Goal: Task Accomplishment & Management: Manage account settings

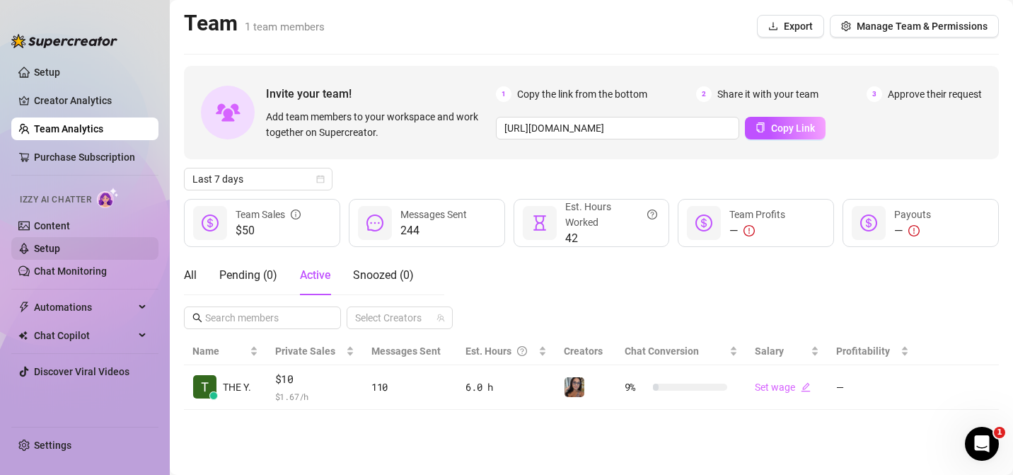
click at [55, 245] on link "Setup" at bounding box center [47, 248] width 26 height 11
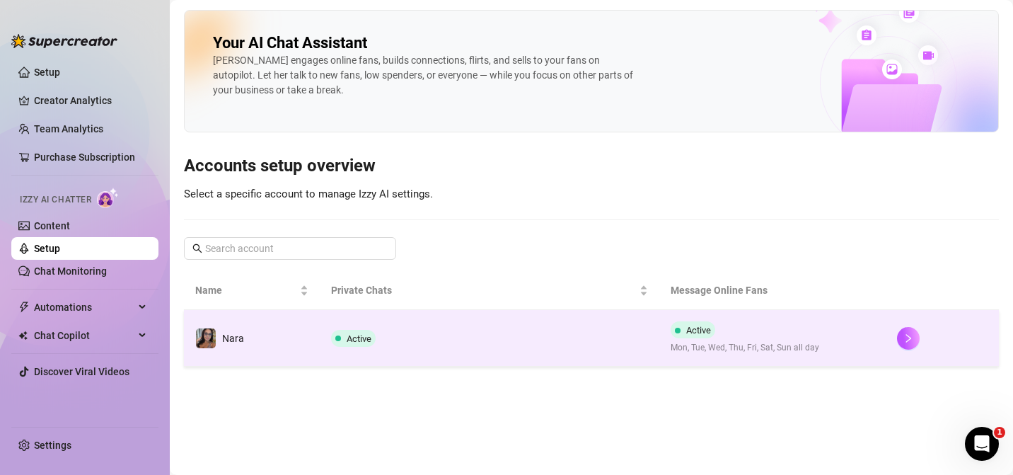
click at [567, 358] on td "Active" at bounding box center [489, 338] width 339 height 57
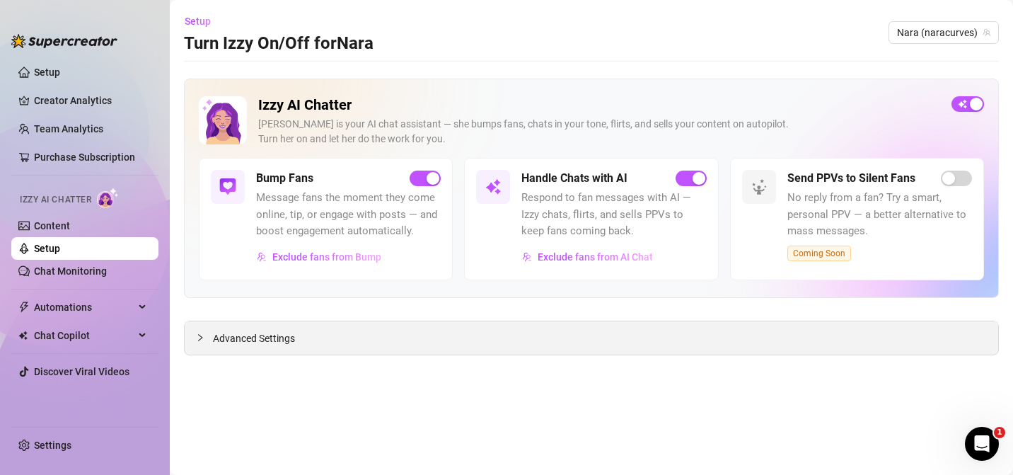
click at [268, 350] on div "Advanced Settings" at bounding box center [591, 337] width 813 height 33
click at [271, 346] on div "Advanced Settings" at bounding box center [591, 337] width 813 height 33
click at [261, 337] on span "Advanced Settings" at bounding box center [254, 338] width 82 height 16
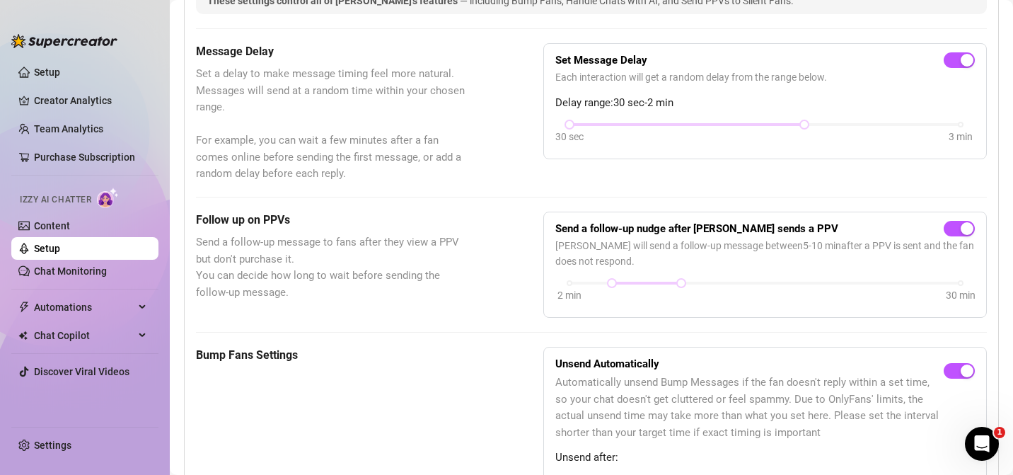
scroll to position [354, 0]
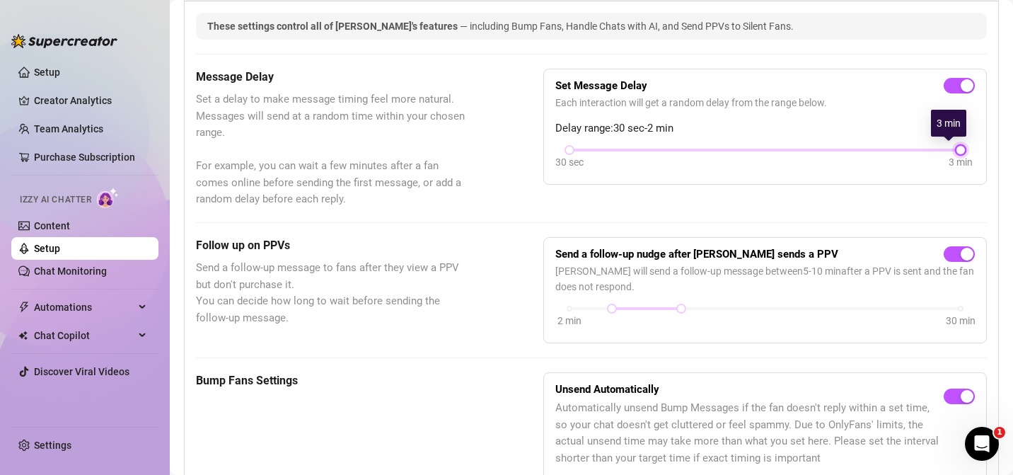
drag, startPoint x: 795, startPoint y: 151, endPoint x: 911, endPoint y: 162, distance: 116.5
click at [911, 162] on div "30 sec 3 min" at bounding box center [764, 159] width 419 height 27
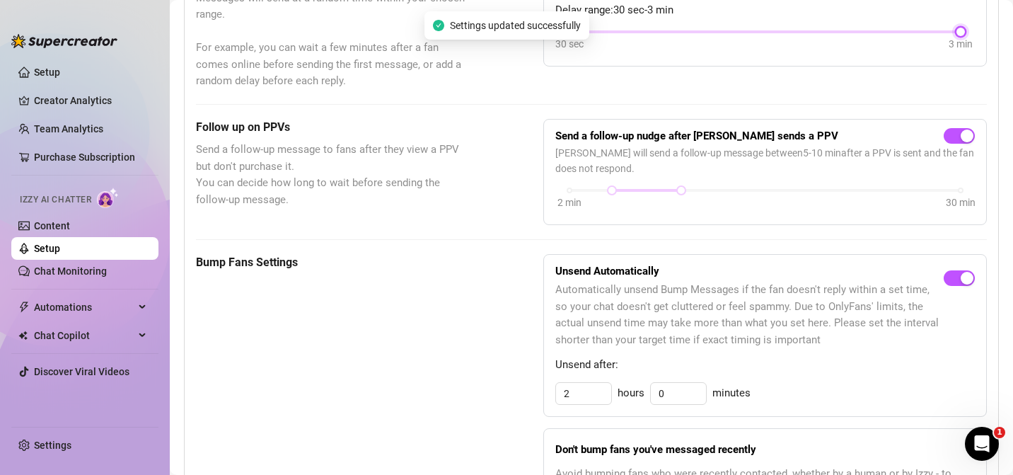
scroll to position [472, 0]
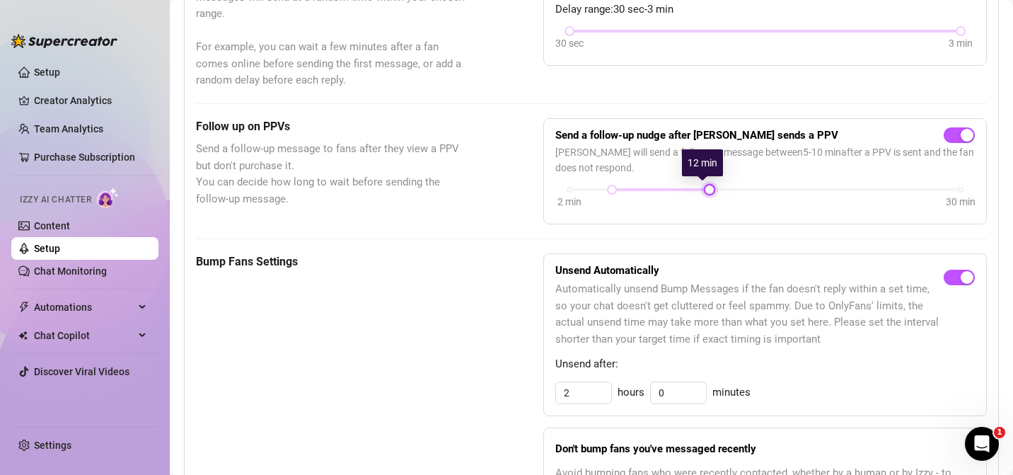
drag, startPoint x: 678, startPoint y: 184, endPoint x: 704, endPoint y: 194, distance: 28.0
click at [704, 194] on div "2 min 30 min" at bounding box center [764, 198] width 419 height 27
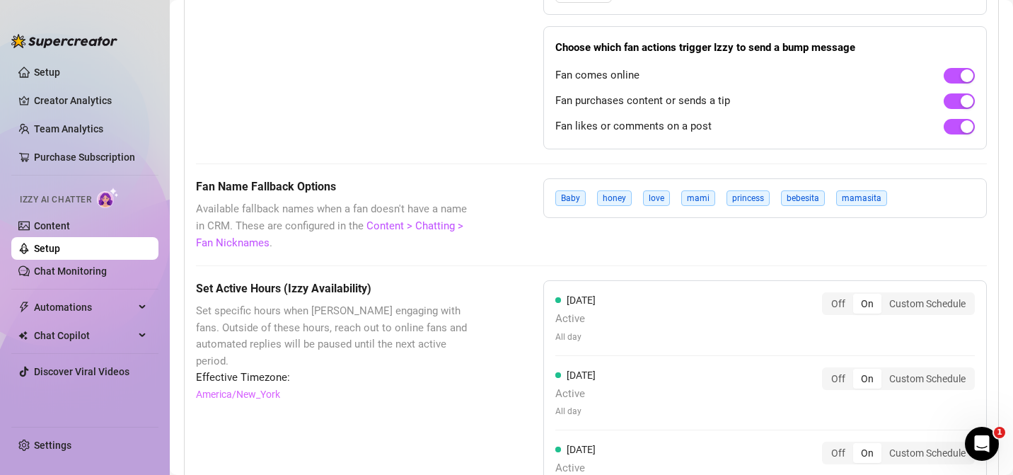
scroll to position [1035, 0]
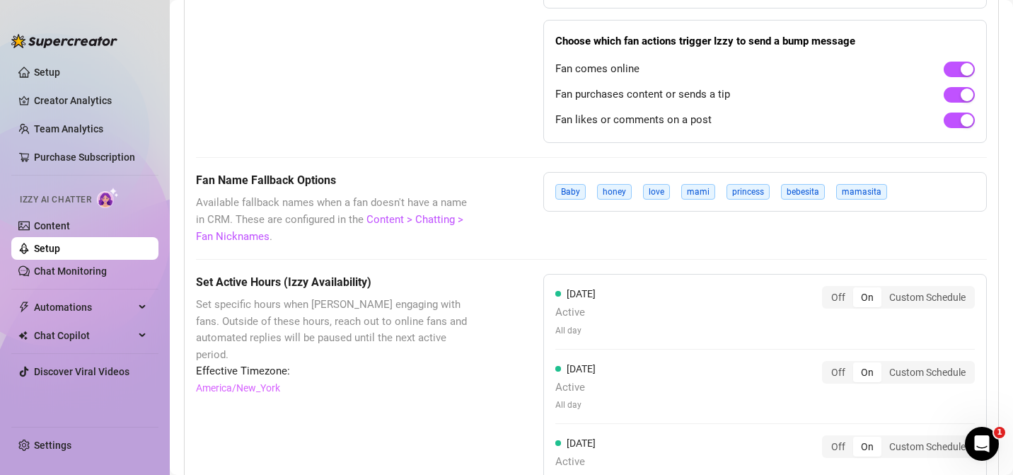
click at [806, 191] on span "bebesita" at bounding box center [803, 192] width 44 height 16
click at [854, 185] on span "mamasita" at bounding box center [861, 192] width 51 height 16
click at [874, 189] on span "mamasita" at bounding box center [861, 192] width 51 height 16
click at [77, 272] on link "Chat Monitoring" at bounding box center [70, 270] width 73 height 11
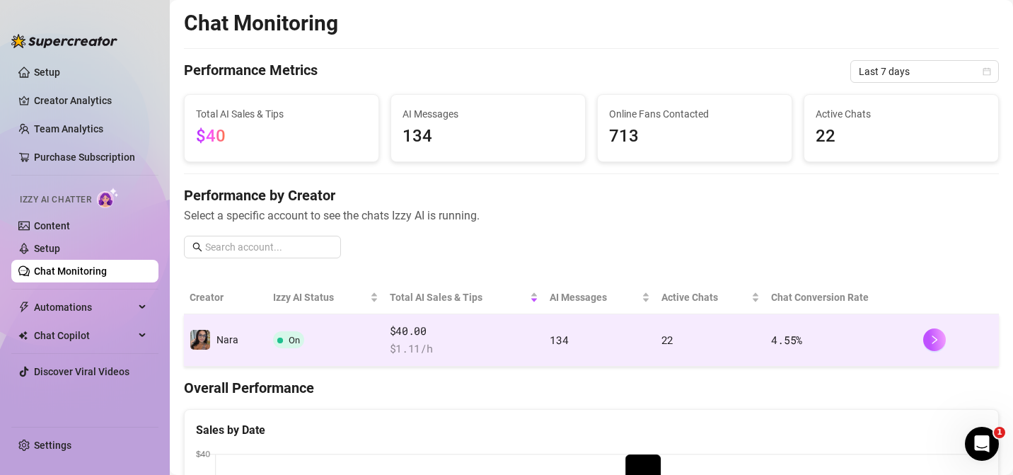
scroll to position [30, 0]
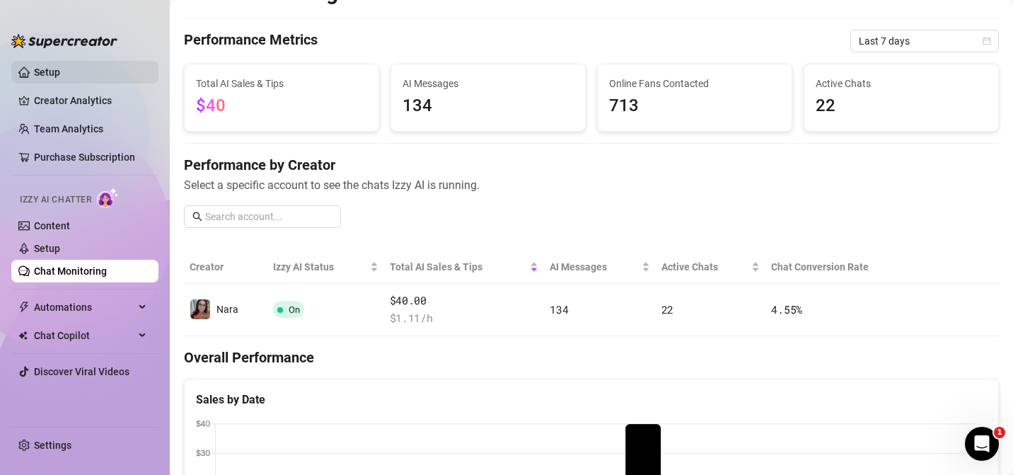
click at [45, 66] on link "Setup" at bounding box center [47, 71] width 26 height 11
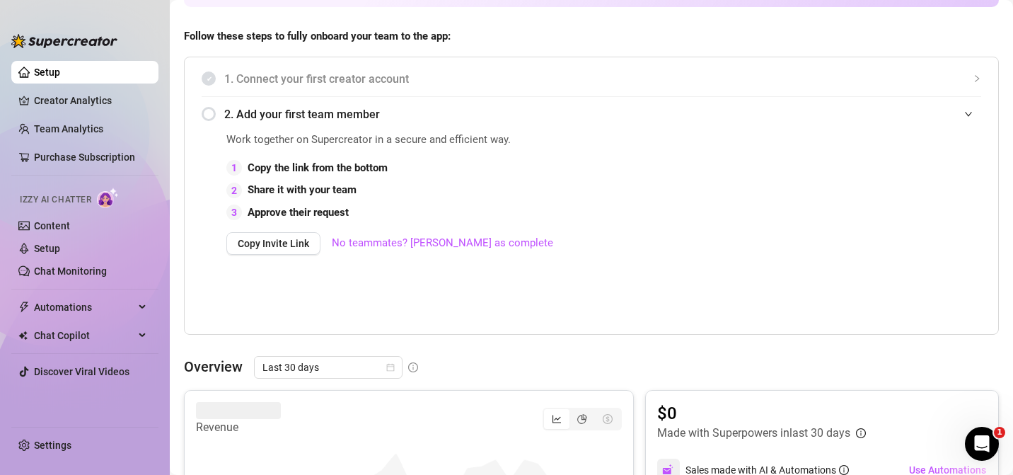
scroll to position [272, 0]
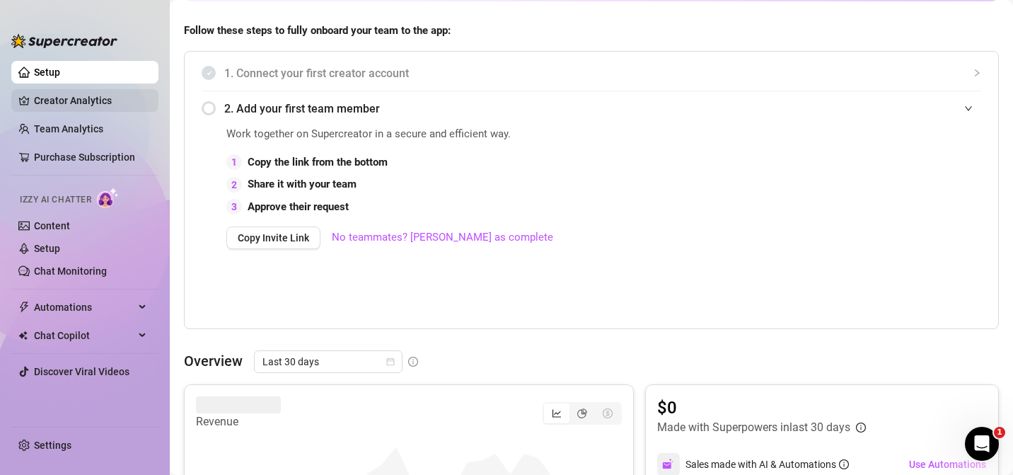
click at [99, 105] on link "Creator Analytics" at bounding box center [90, 100] width 113 height 23
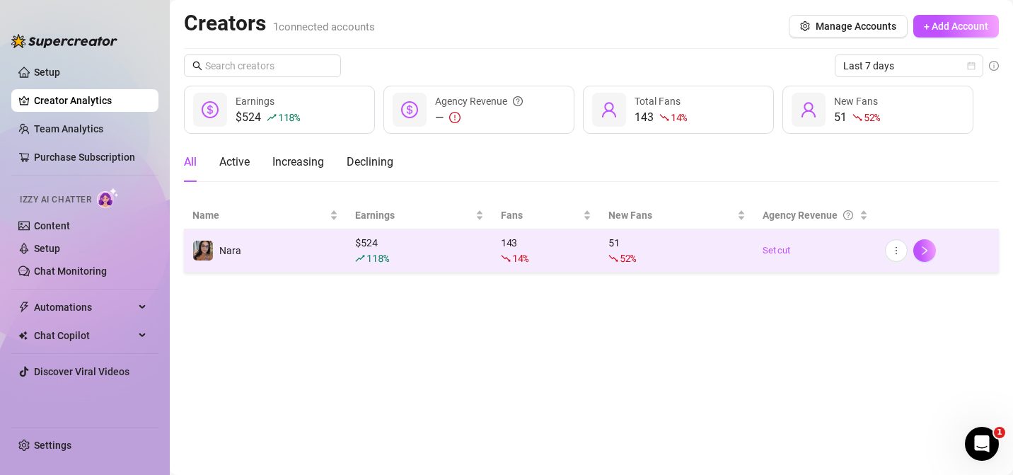
click at [437, 262] on div "118 %" at bounding box center [419, 258] width 129 height 16
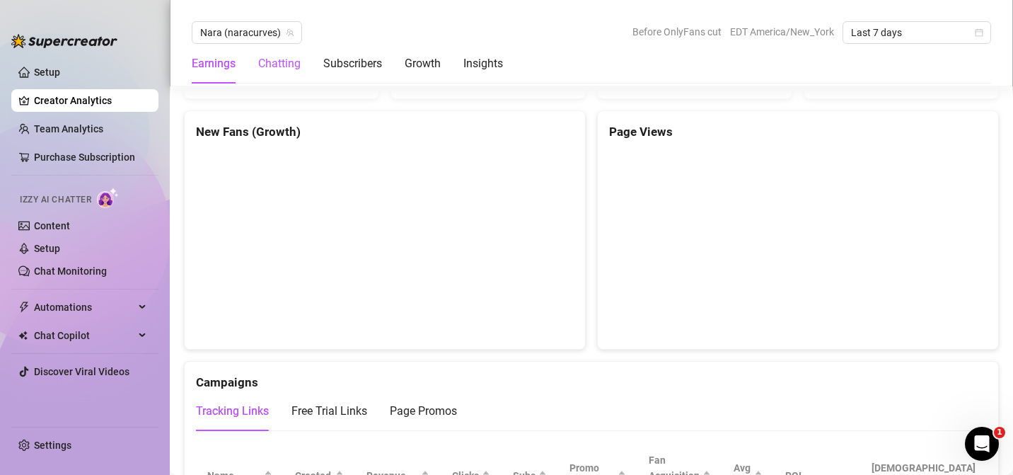
click at [289, 66] on div "Chatting" at bounding box center [279, 63] width 42 height 17
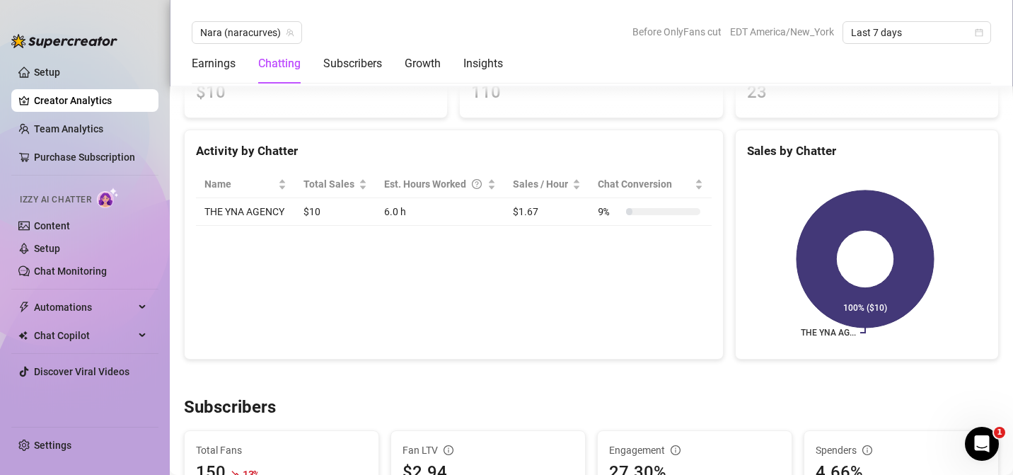
scroll to position [470, 0]
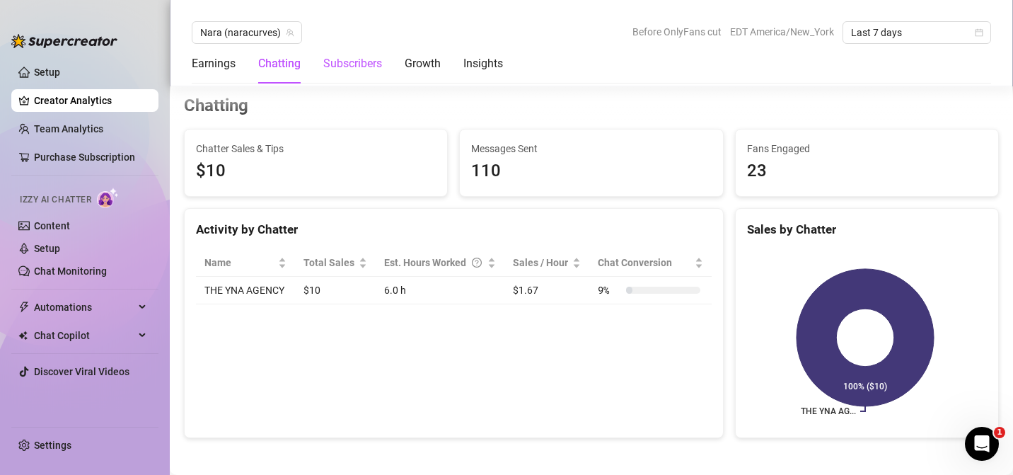
click at [347, 70] on div "Subscribers" at bounding box center [352, 63] width 59 height 17
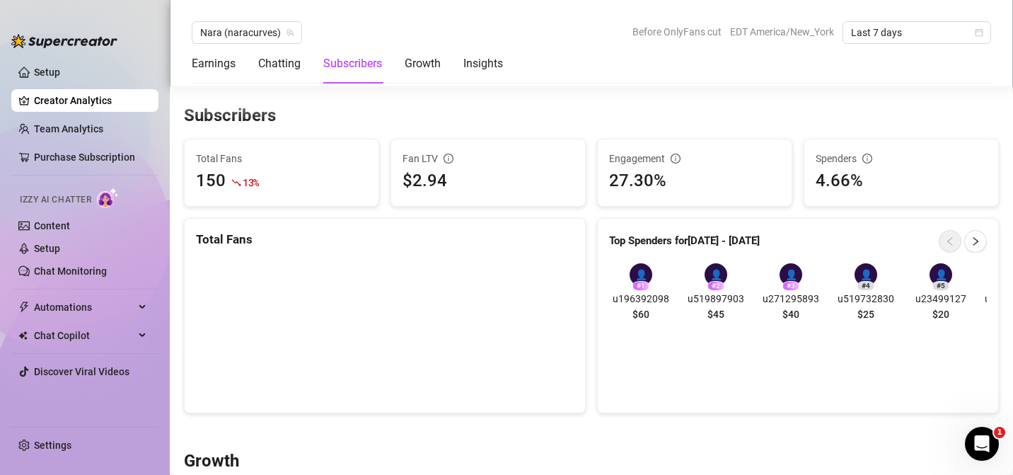
scroll to position [850, 0]
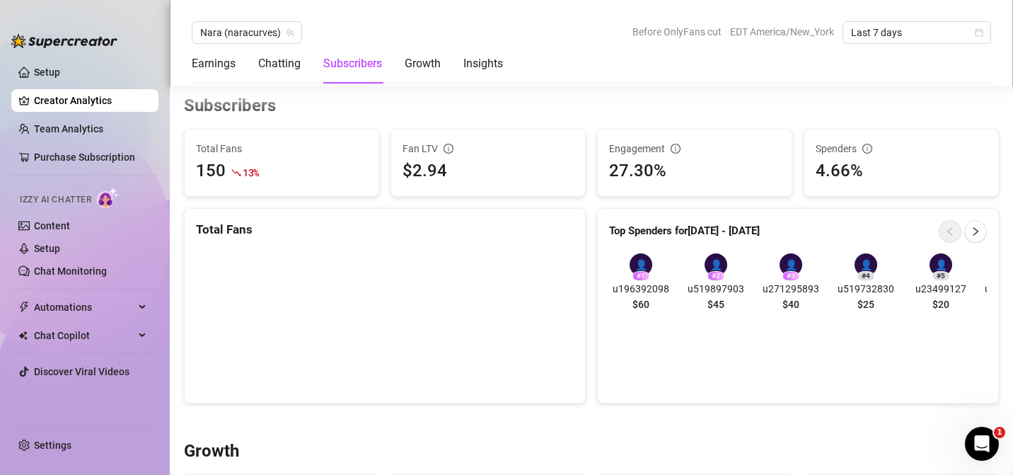
click at [443, 78] on div "Earnings Chatting Subscribers Growth Insights" at bounding box center [347, 64] width 311 height 40
click at [78, 132] on link "Team Analytics" at bounding box center [68, 128] width 69 height 11
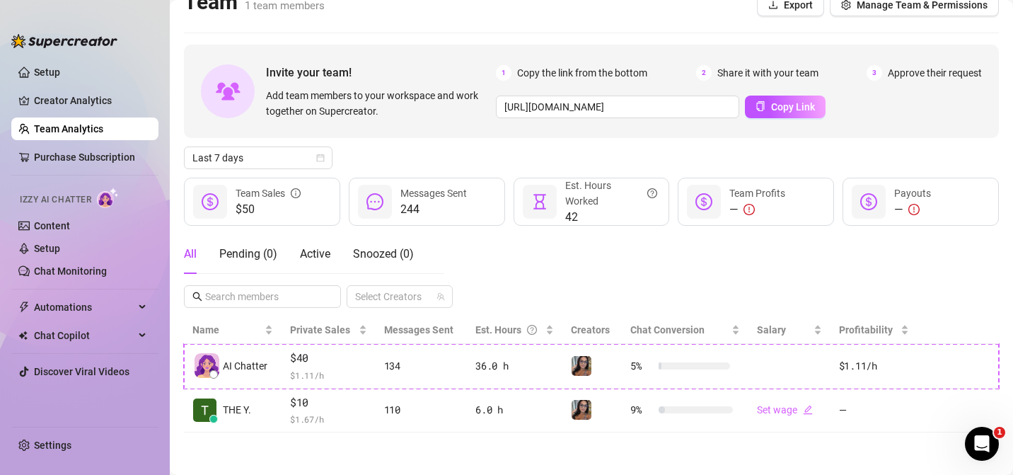
scroll to position [20, 0]
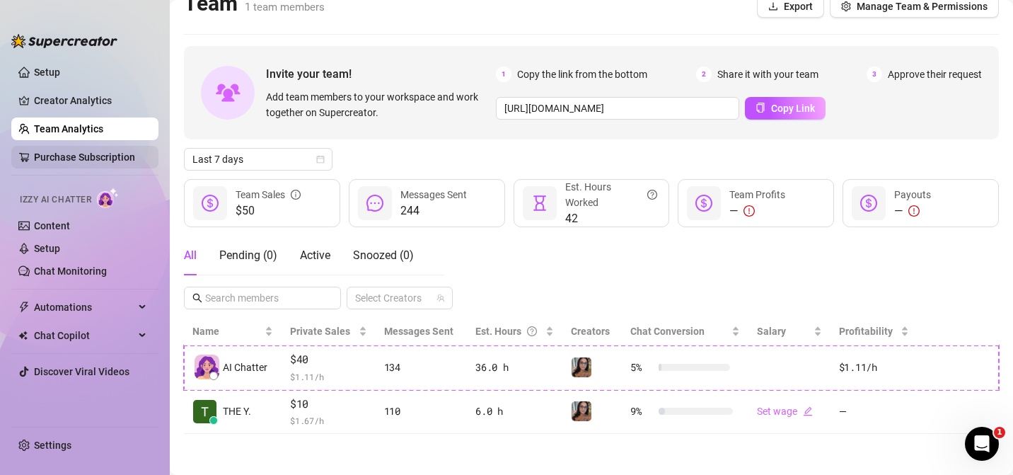
click at [71, 153] on link "Purchase Subscription" at bounding box center [84, 156] width 101 height 11
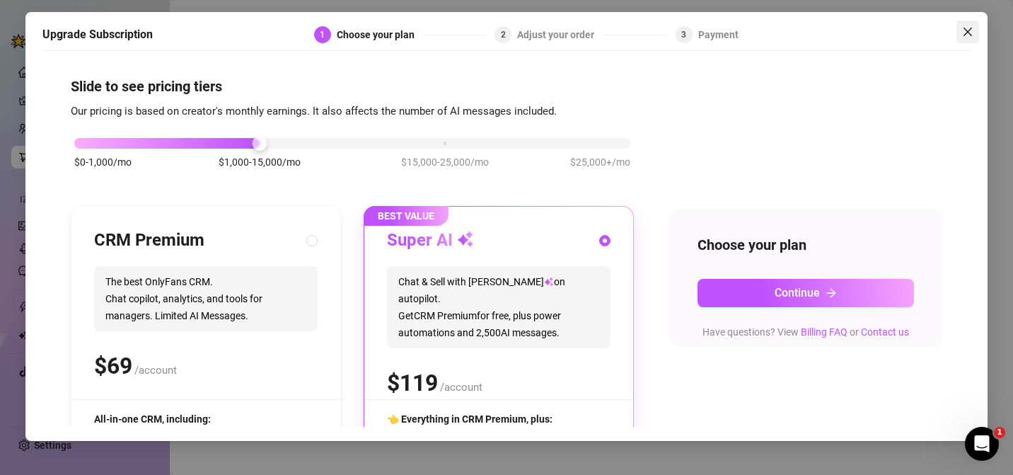
click at [974, 33] on span "Close" at bounding box center [967, 31] width 23 height 11
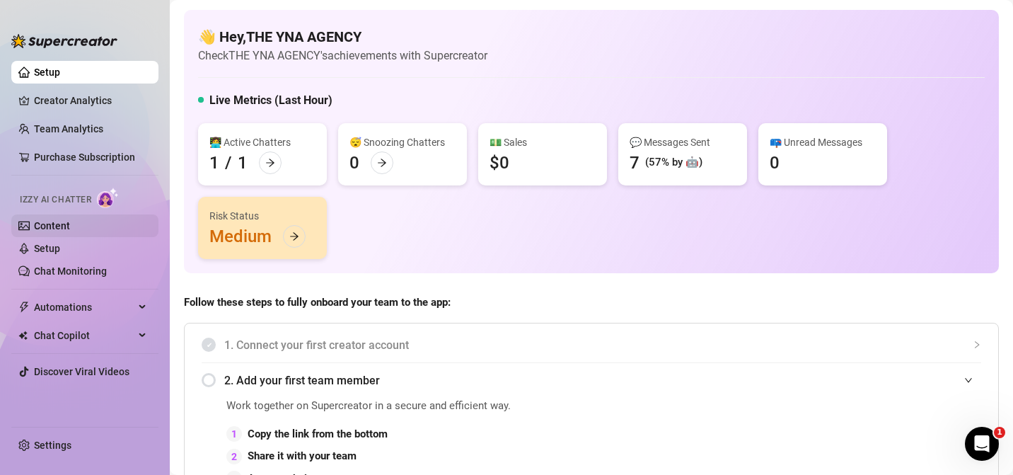
click at [36, 220] on link "Content" at bounding box center [52, 225] width 36 height 11
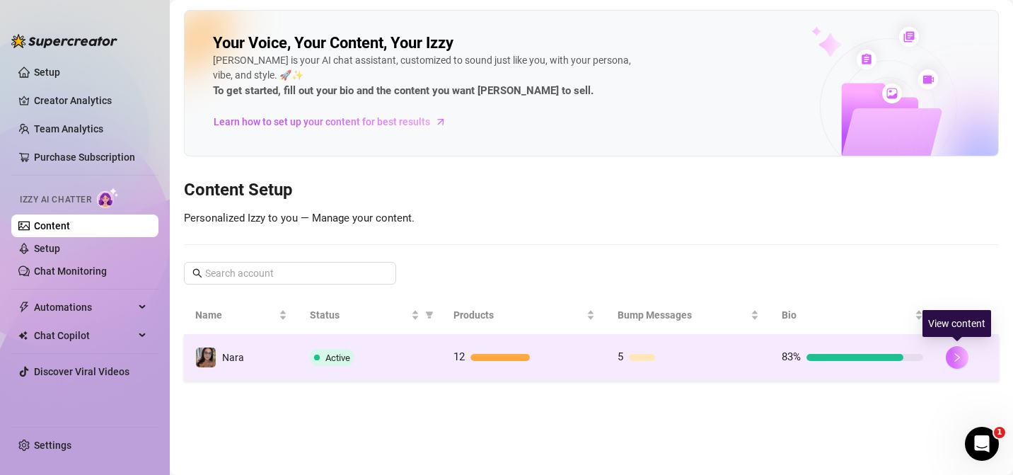
click at [957, 362] on button "button" at bounding box center [957, 357] width 23 height 23
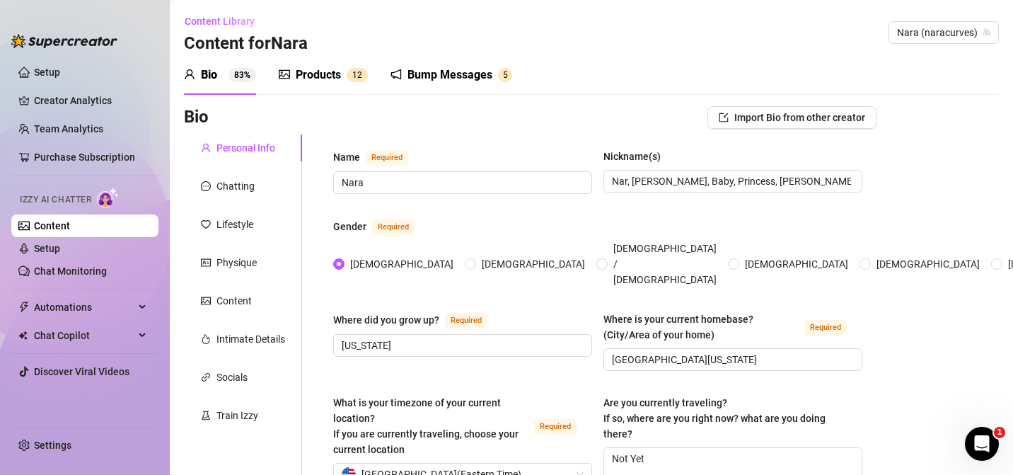
click at [304, 64] on div "Products 1 2" at bounding box center [323, 75] width 89 height 40
click at [325, 69] on div "Products" at bounding box center [318, 74] width 45 height 17
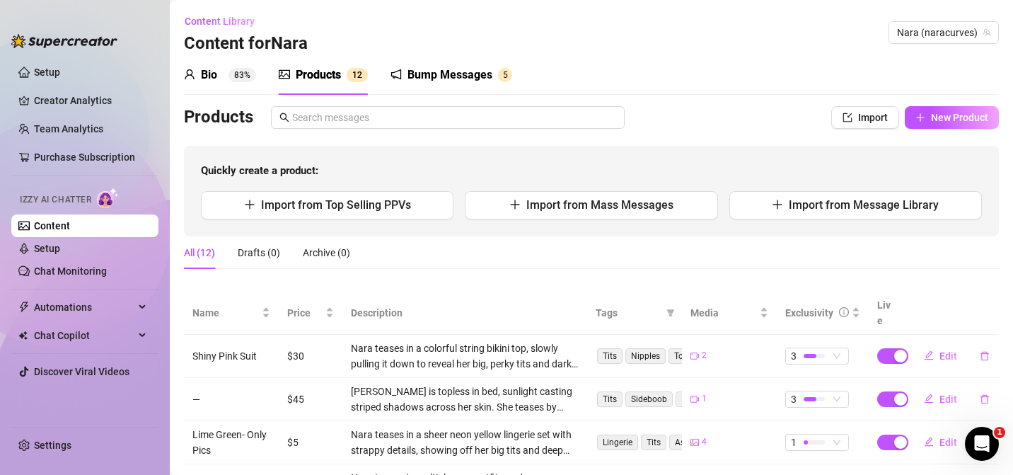
click at [407, 72] on div "Bump Messages" at bounding box center [449, 74] width 85 height 17
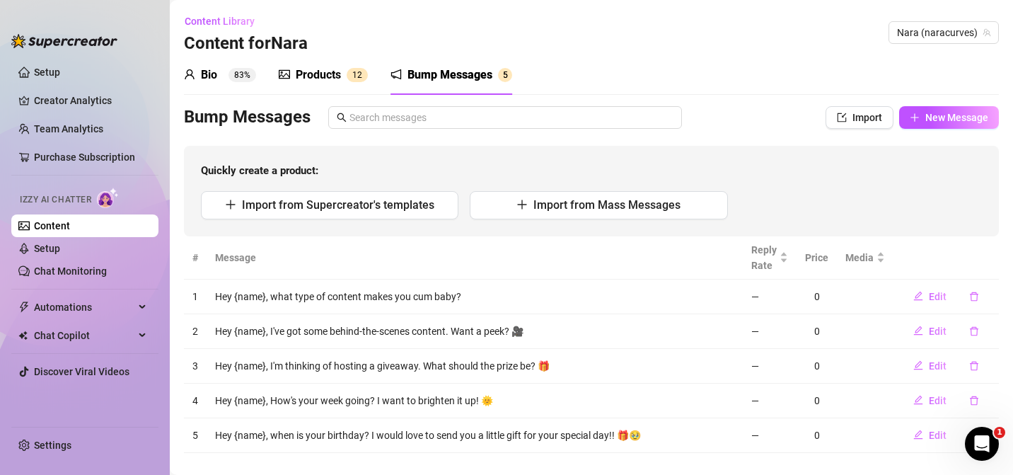
click at [239, 72] on sup "83%" at bounding box center [242, 75] width 28 height 14
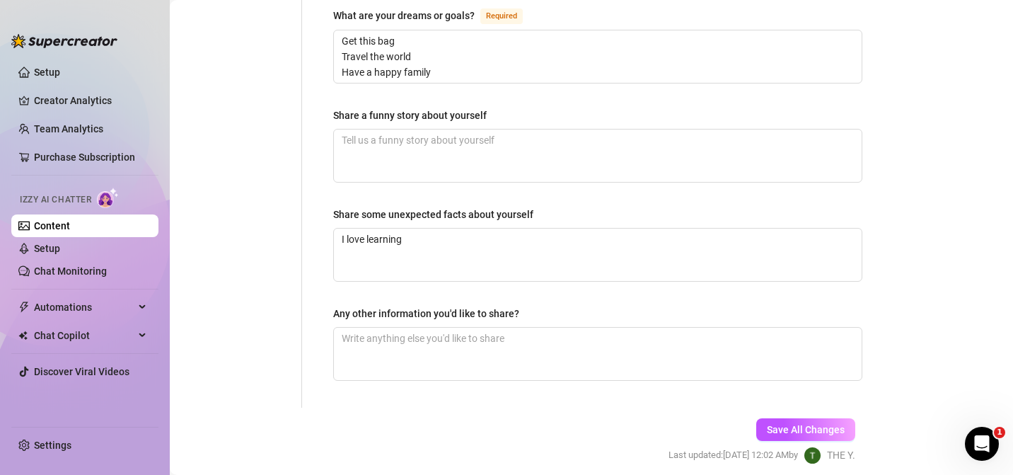
scroll to position [991, 0]
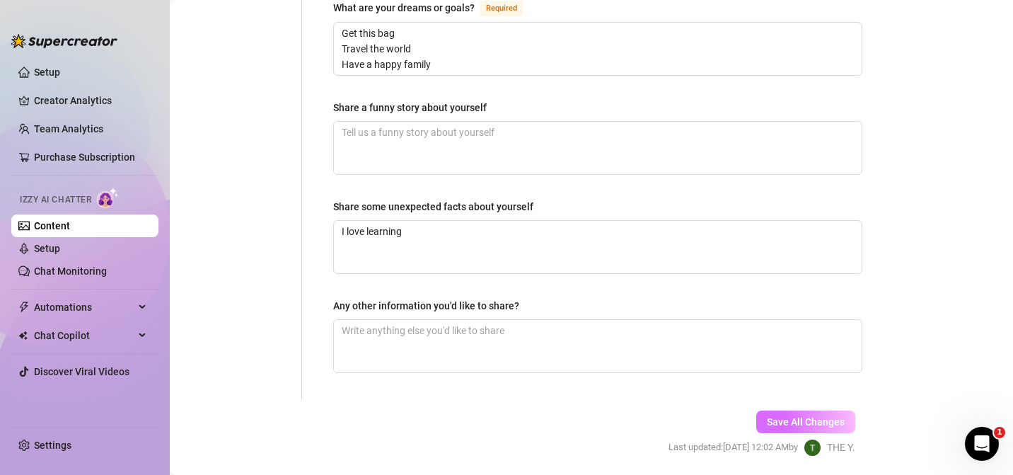
click at [796, 416] on span "Save All Changes" at bounding box center [806, 421] width 78 height 11
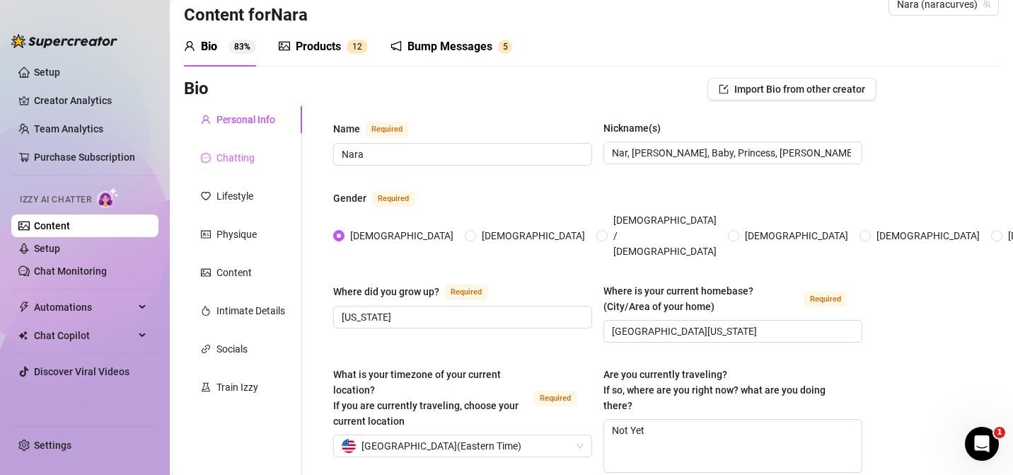
scroll to position [27, 0]
click at [266, 169] on div "Chatting" at bounding box center [243, 159] width 118 height 27
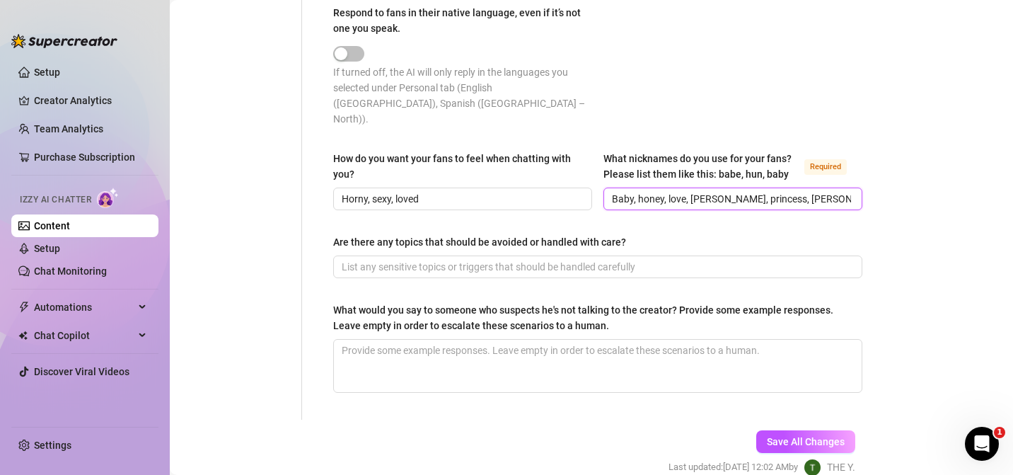
scroll to position [0, 1]
drag, startPoint x: 683, startPoint y: 197, endPoint x: 899, endPoint y: 228, distance: 218.0
click at [778, 199] on input "Baby, honey, love, [PERSON_NAME], daddy, [PERSON_NAME], [PERSON_NAME]" at bounding box center [731, 199] width 239 height 16
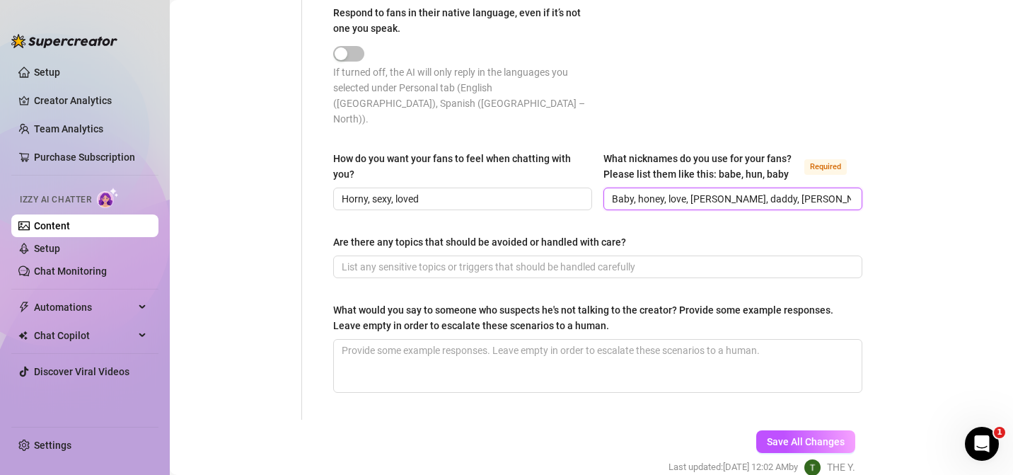
click at [803, 197] on input "Baby, honey, love, [PERSON_NAME], daddy, [PERSON_NAME], [PERSON_NAME]" at bounding box center [731, 199] width 239 height 16
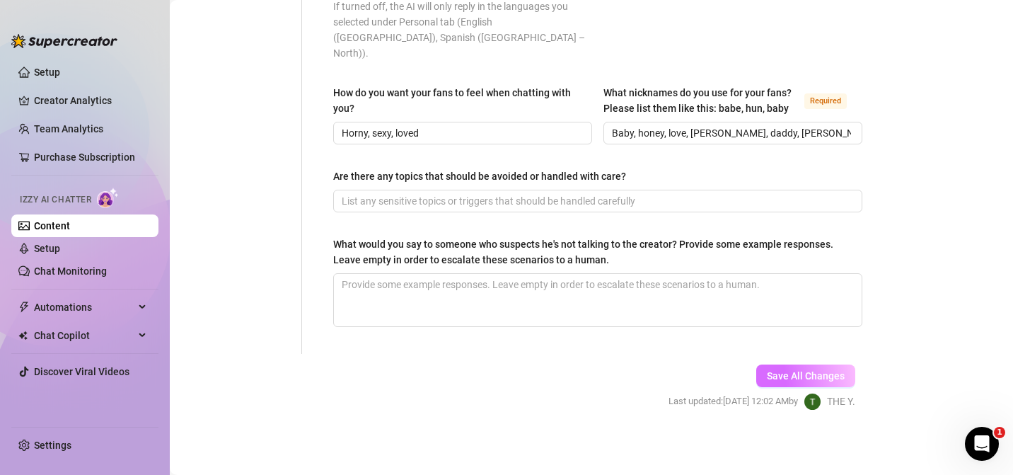
click at [774, 370] on span "Save All Changes" at bounding box center [806, 375] width 78 height 11
type input "Baby, honey, love, [PERSON_NAME], daddy, [PERSON_NAME], [PERSON_NAME]"
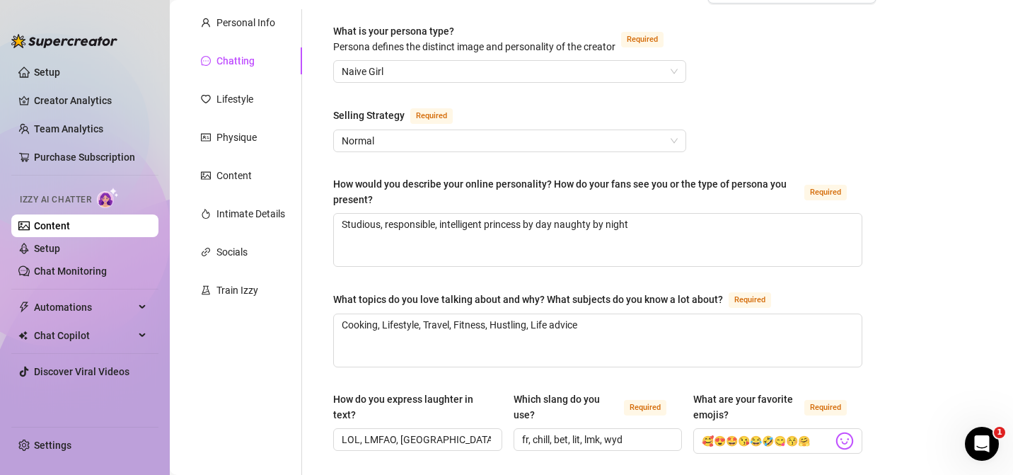
scroll to position [0, 0]
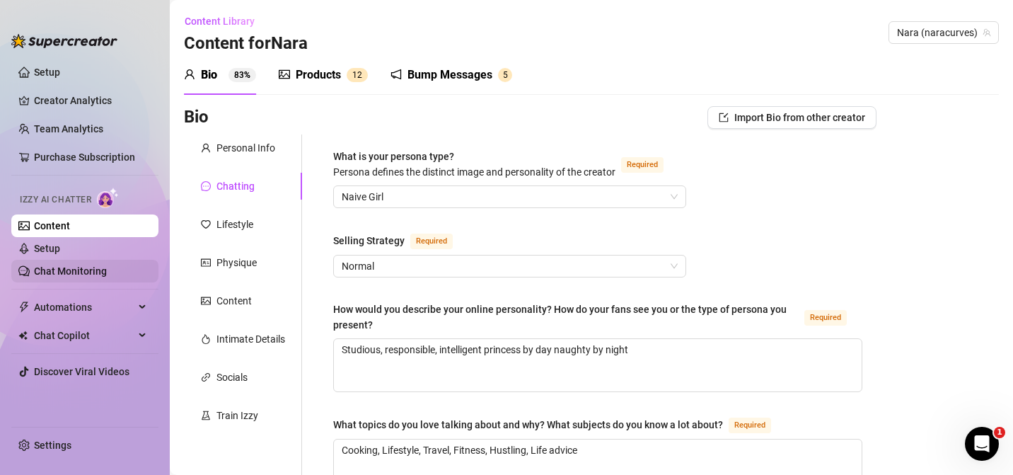
click at [51, 265] on link "Chat Monitoring" at bounding box center [70, 270] width 73 height 11
